Goal: Transaction & Acquisition: Purchase product/service

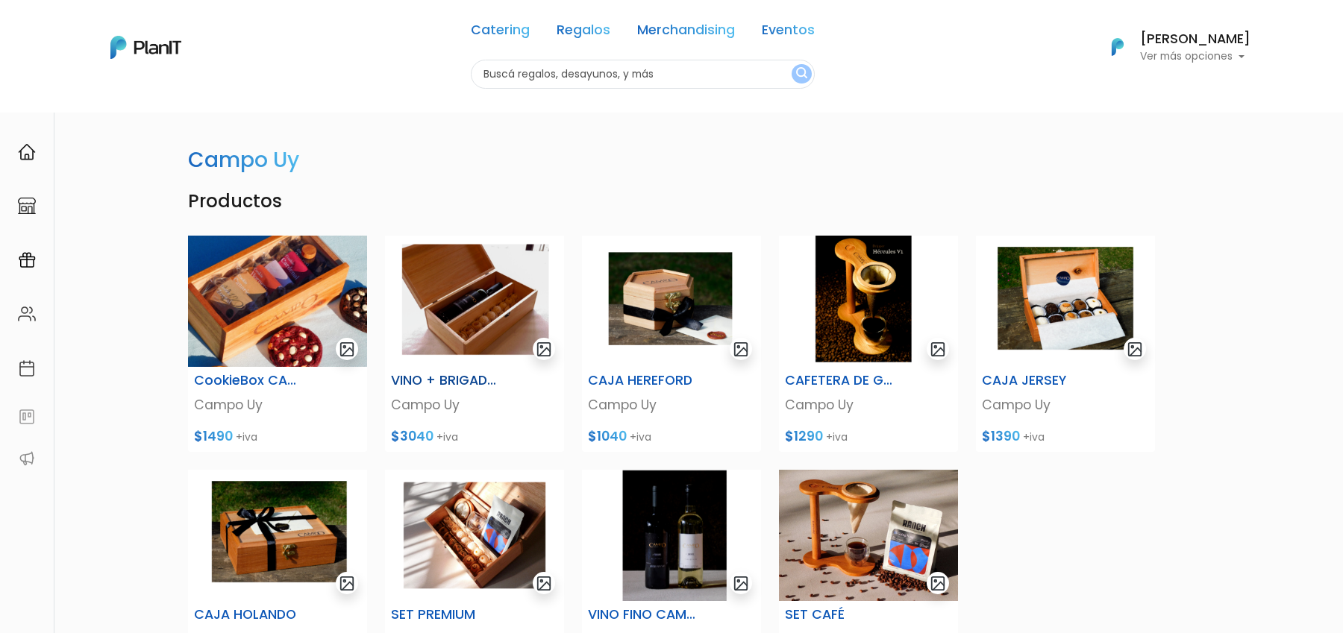
click at [494, 304] on img at bounding box center [474, 301] width 179 height 131
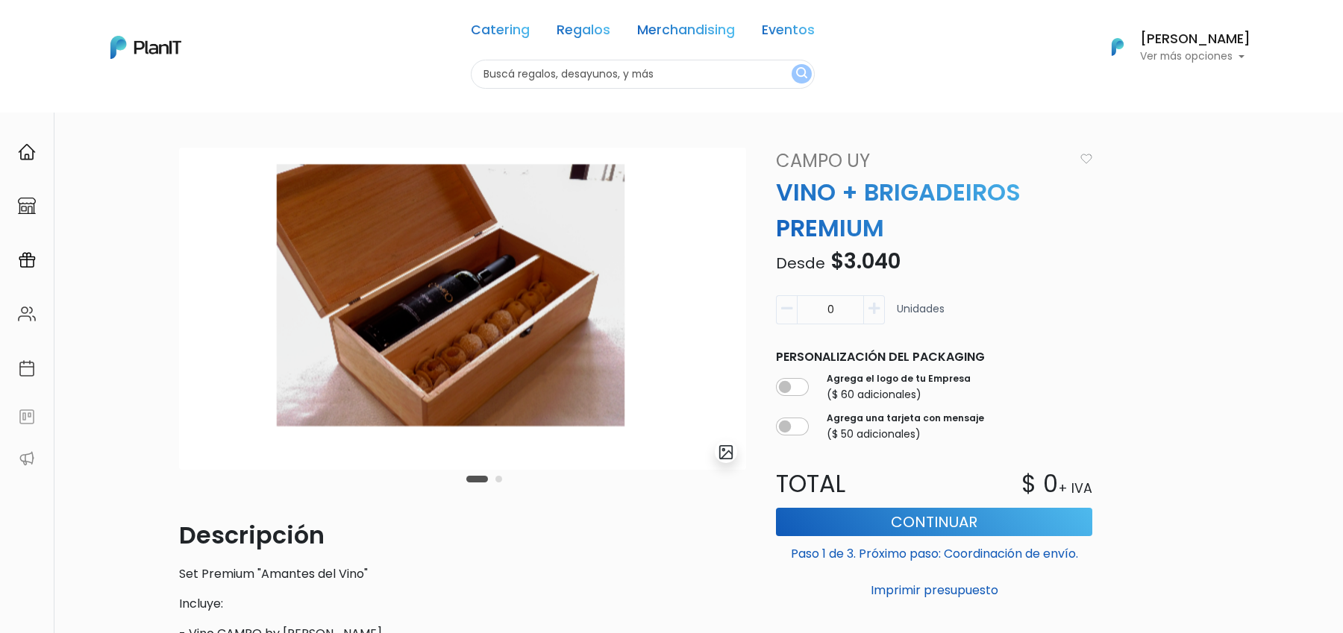
click at [730, 453] on img "submit" at bounding box center [726, 452] width 17 height 17
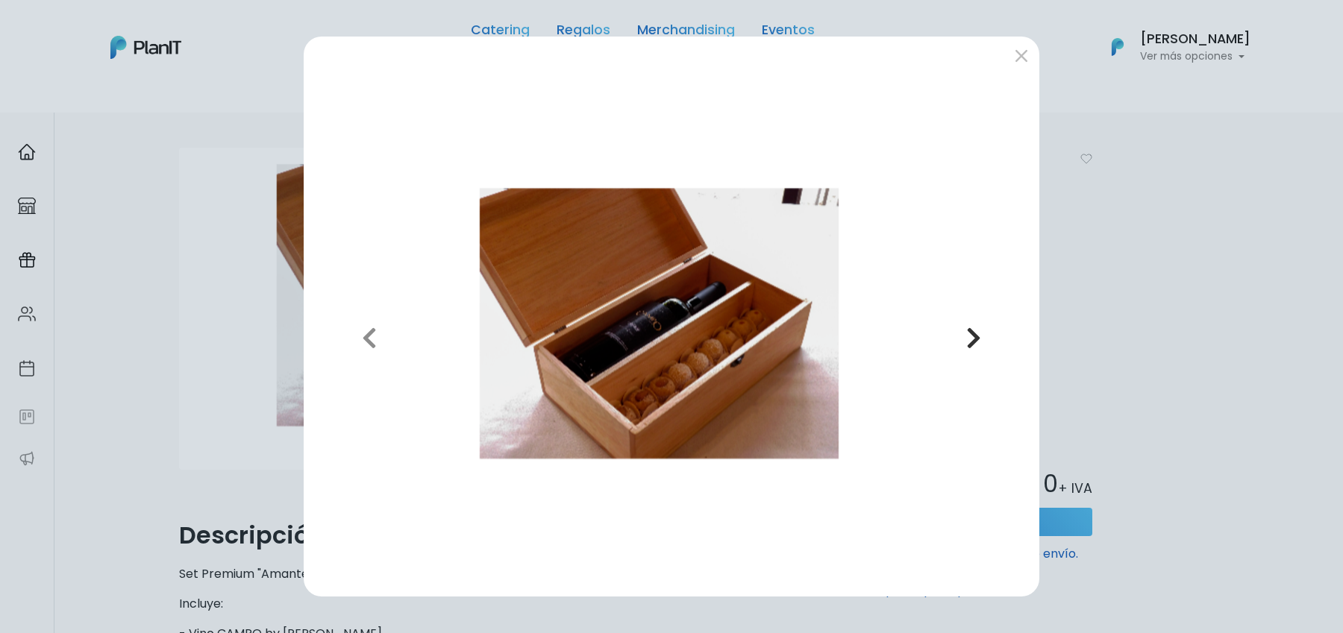
click at [971, 330] on icon "button" at bounding box center [973, 338] width 15 height 24
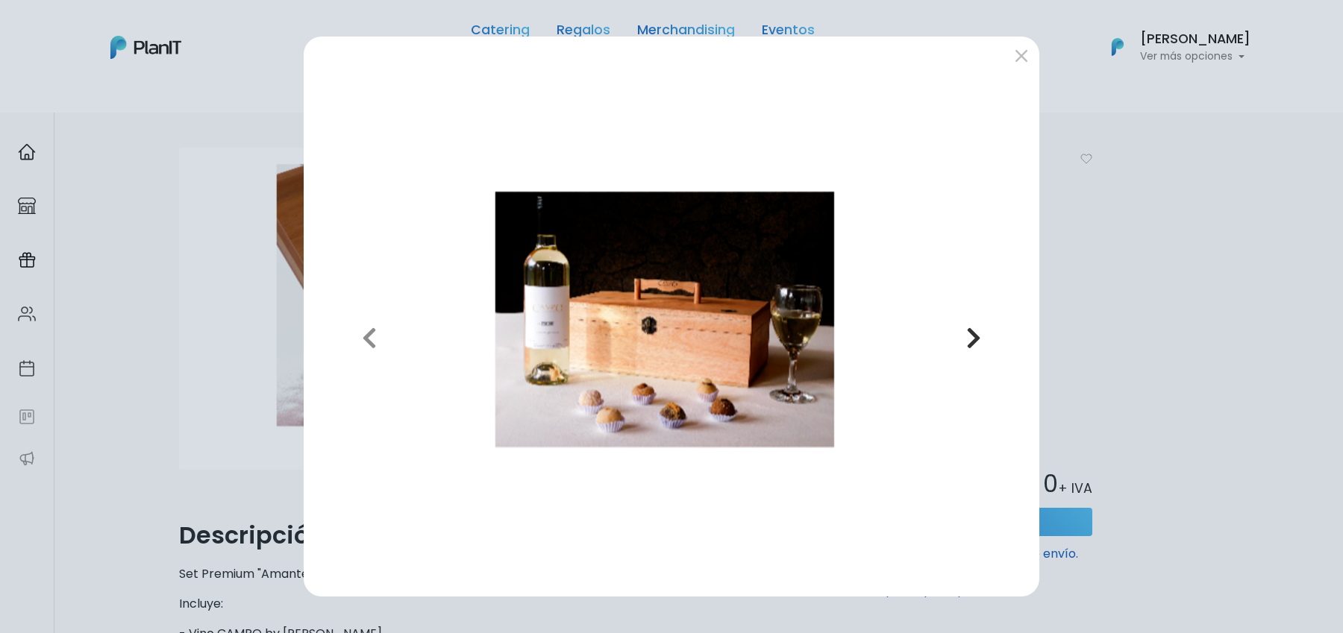
click at [971, 330] on icon "button" at bounding box center [973, 338] width 15 height 24
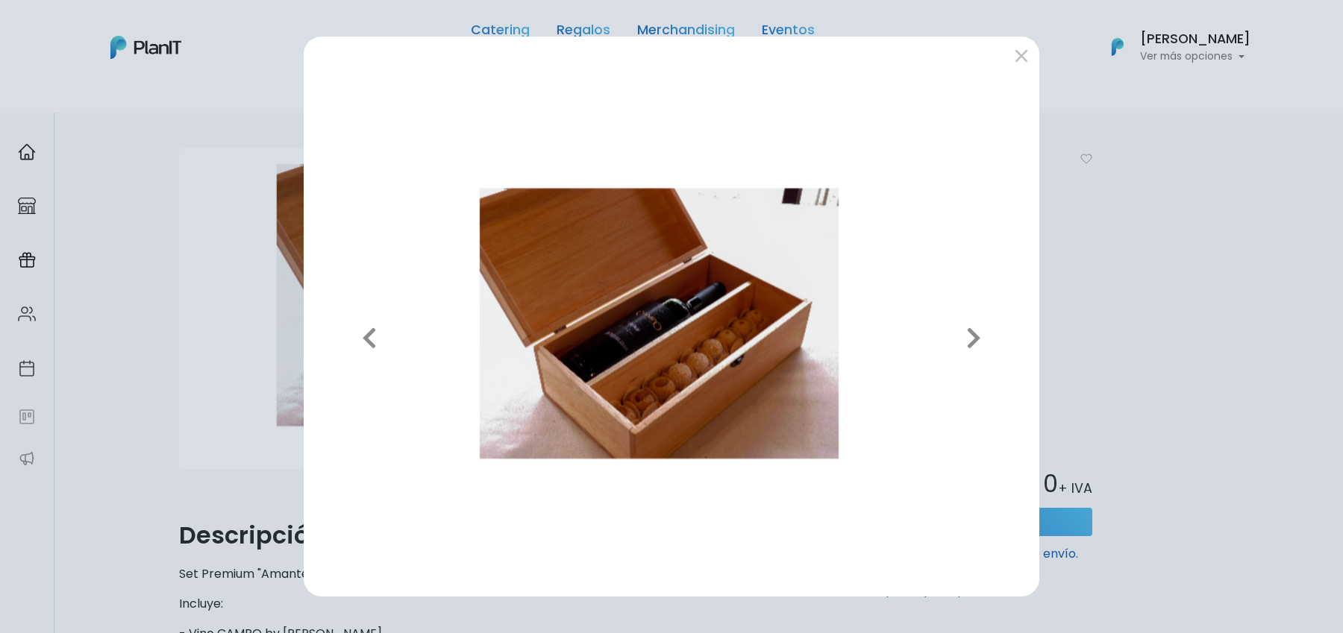
click at [1086, 283] on div "Previous Next" at bounding box center [671, 316] width 1343 height 633
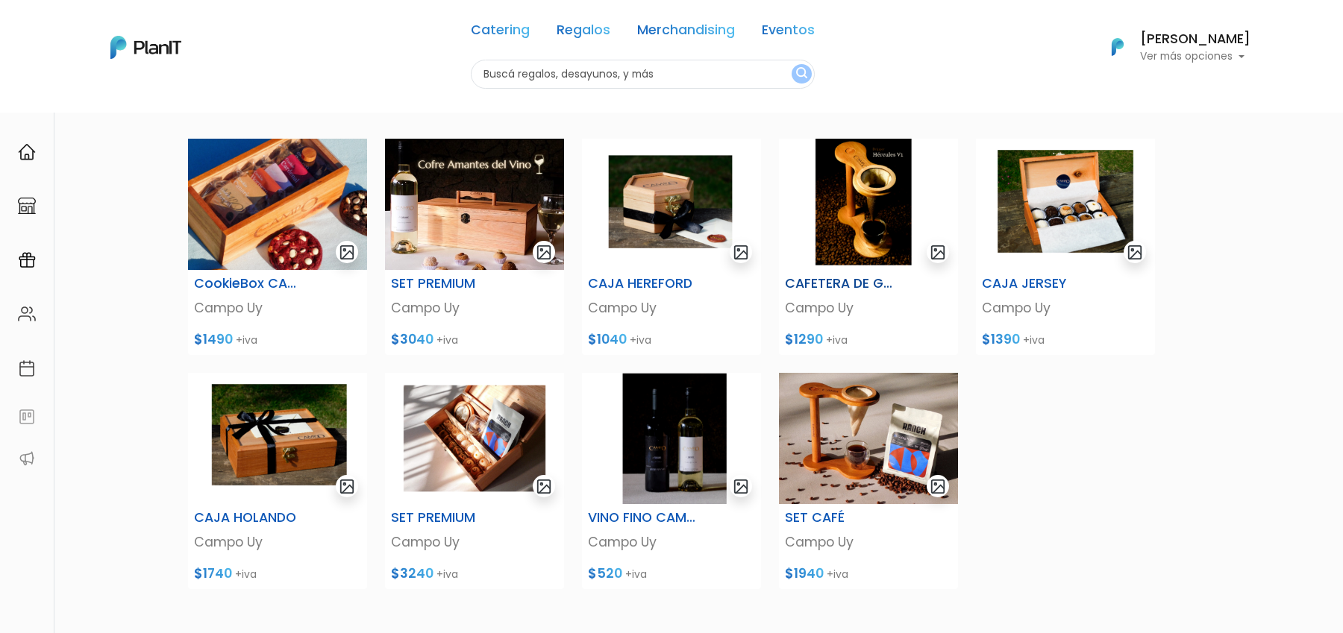
scroll to position [146, 0]
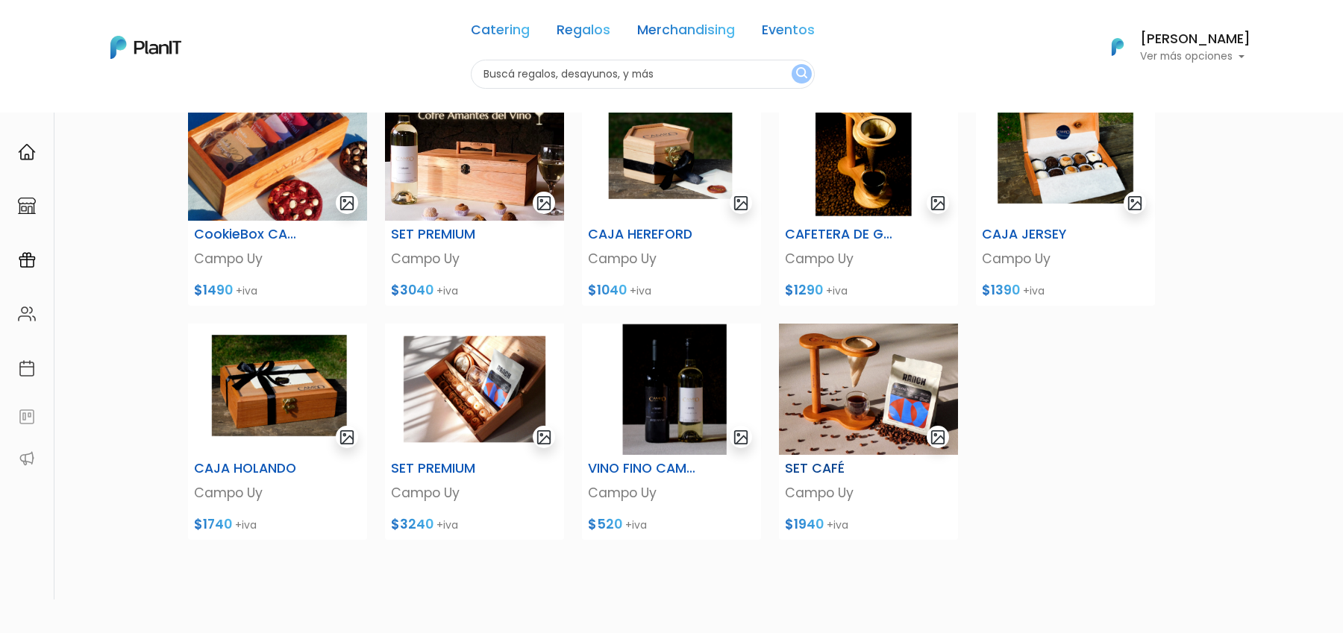
click at [850, 388] on img at bounding box center [868, 389] width 179 height 131
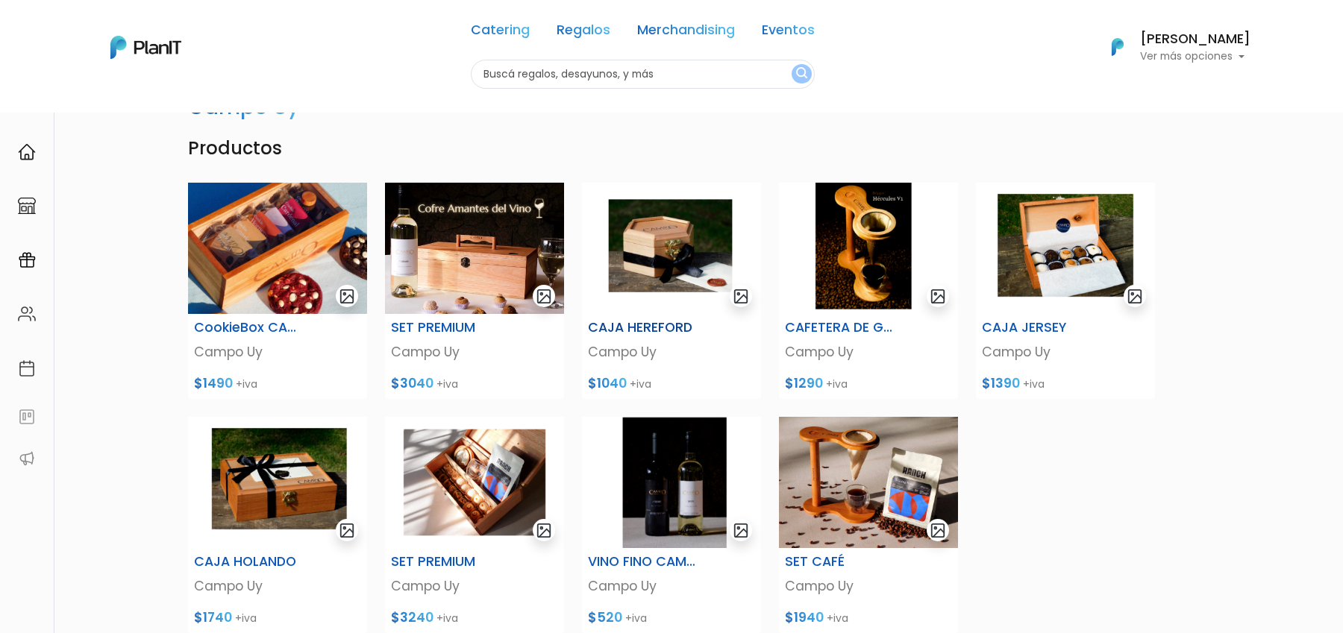
scroll to position [51, 0]
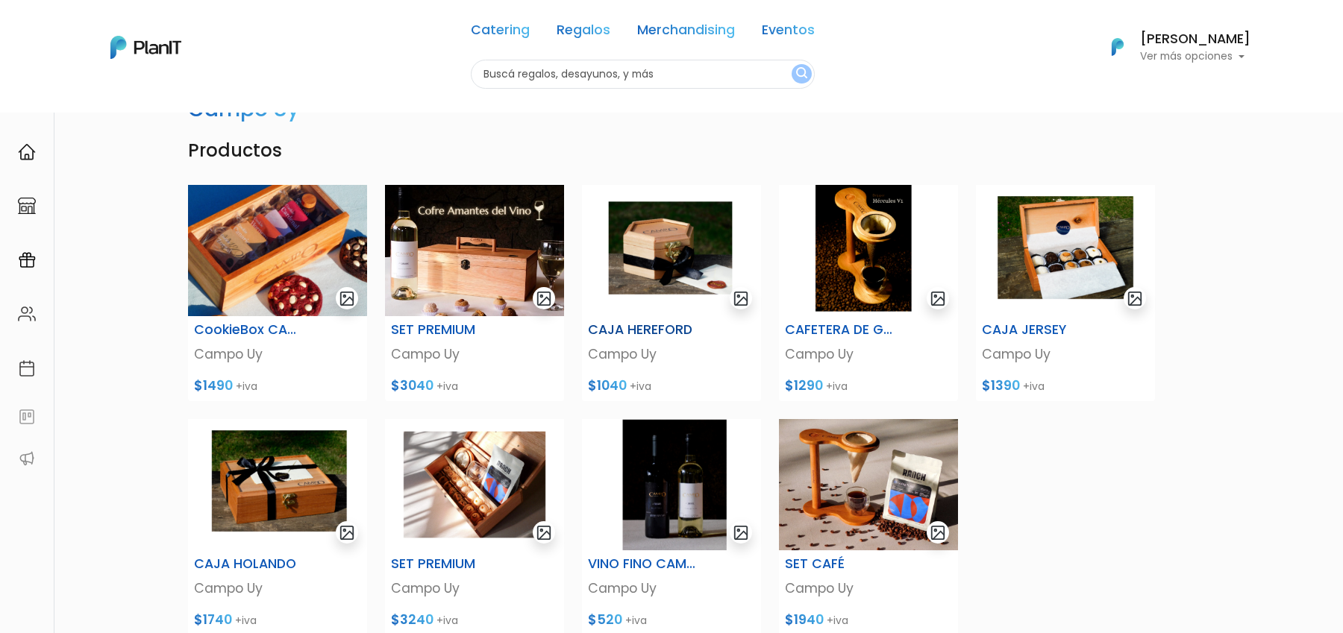
click at [704, 272] on img at bounding box center [671, 250] width 179 height 131
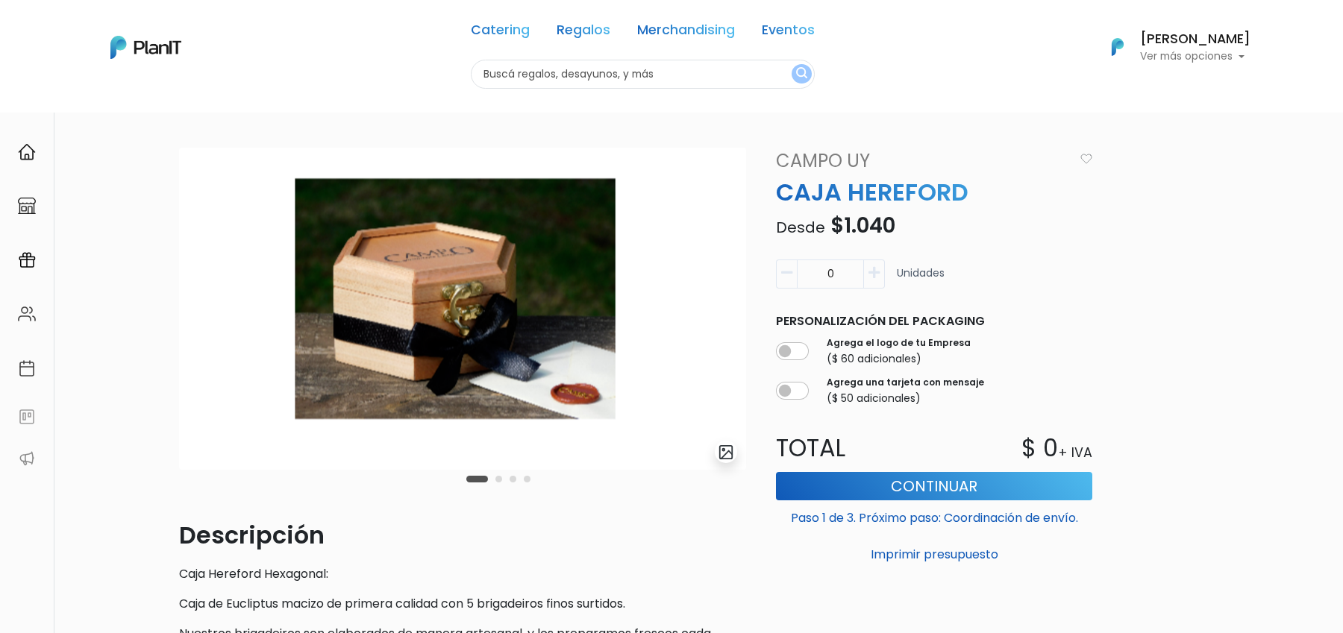
click at [730, 455] on img "submit" at bounding box center [726, 452] width 17 height 17
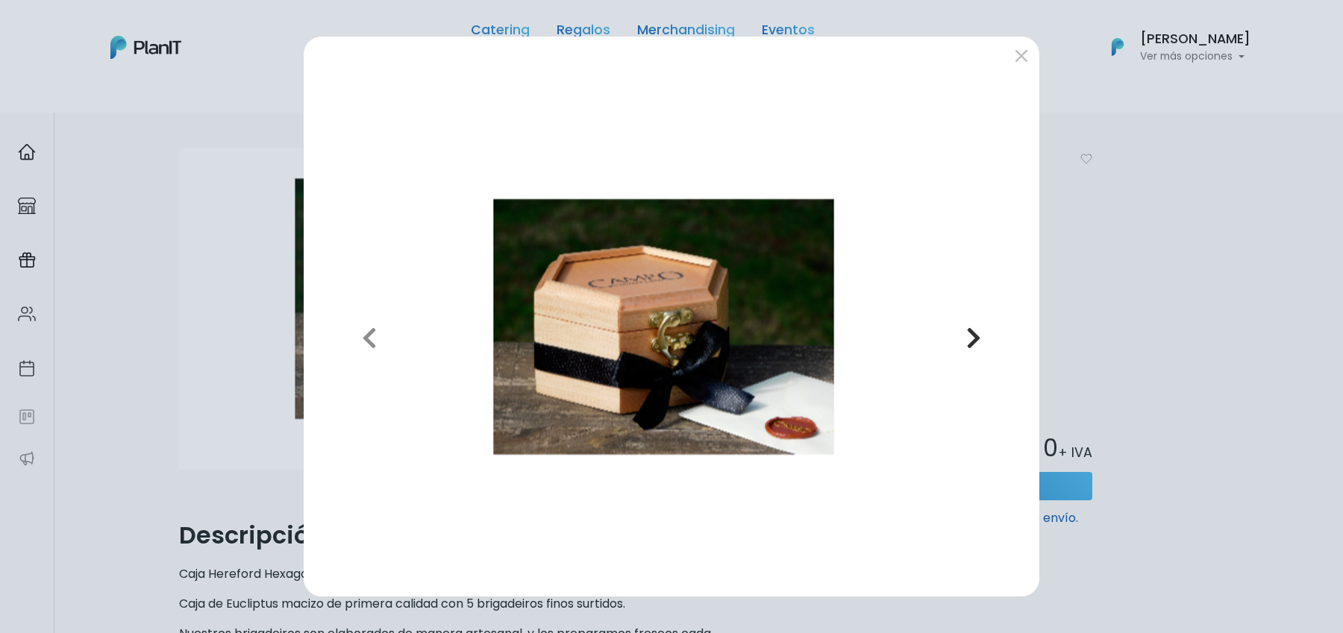
click at [975, 345] on icon "button" at bounding box center [973, 338] width 15 height 24
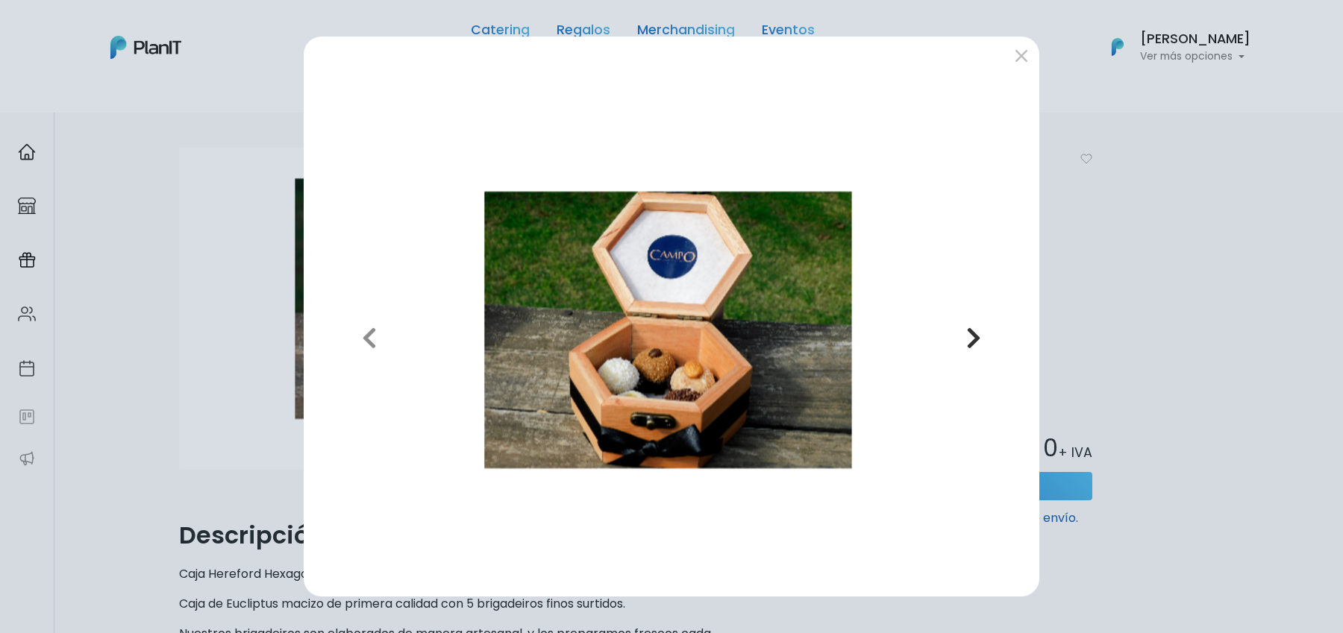
click at [975, 345] on icon "button" at bounding box center [973, 338] width 15 height 24
